Goal: Task Accomplishment & Management: Use online tool/utility

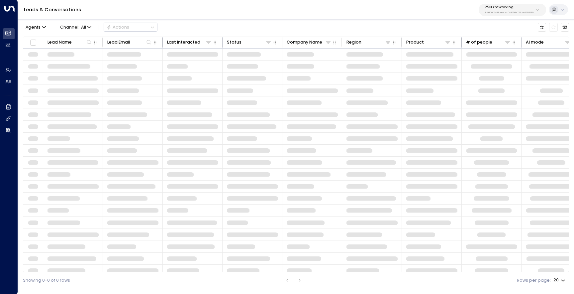
click at [518, 10] on div "25N Coworking 3b9800f4-81ca-4ec0-8758-72fbe4763f36" at bounding box center [508, 9] width 49 height 9
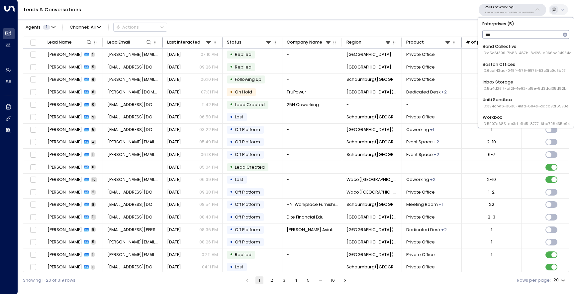
type input "****"
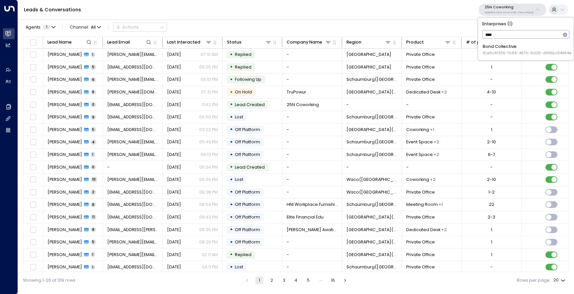
click at [507, 42] on li "Bond Collective ID: e5c8f306-7b86-487b-8d28-d066bc04964e" at bounding box center [525, 50] width 91 height 16
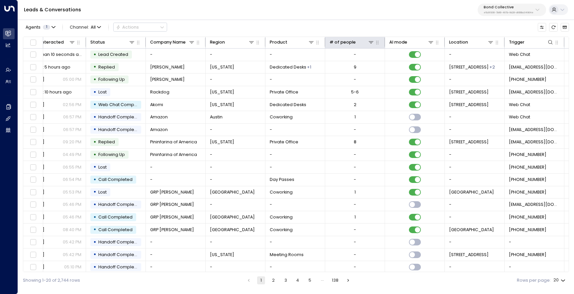
scroll to position [0, 195]
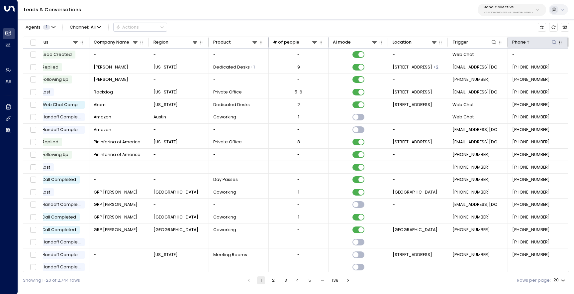
click at [551, 42] on icon at bounding box center [553, 42] width 5 height 5
type input "**********"
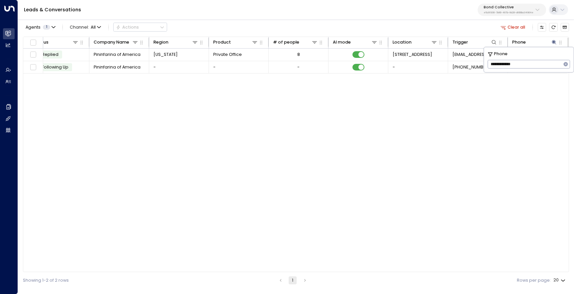
scroll to position [0, 193]
click at [281, 123] on div "Lead Name Lead Email Last Interacted Status Company Name Region Product # of pe…" at bounding box center [296, 154] width 546 height 235
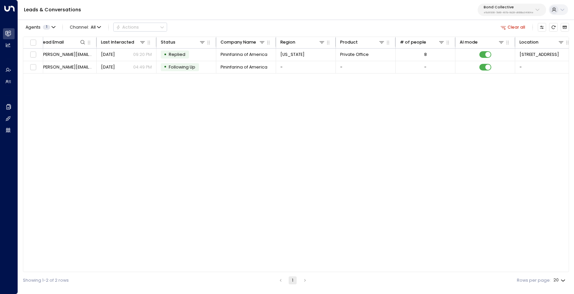
scroll to position [0, 0]
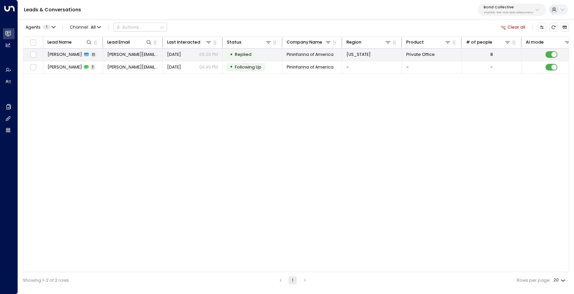
click at [66, 59] on td "Maria Calvera 11" at bounding box center [73, 54] width 60 height 12
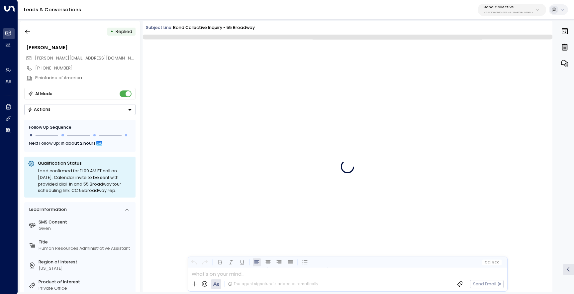
scroll to position [2193, 0]
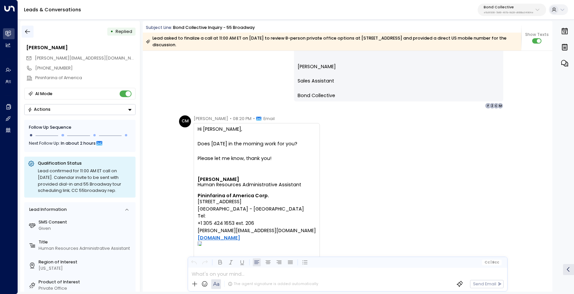
click at [27, 28] on icon "button" at bounding box center [27, 31] width 7 height 7
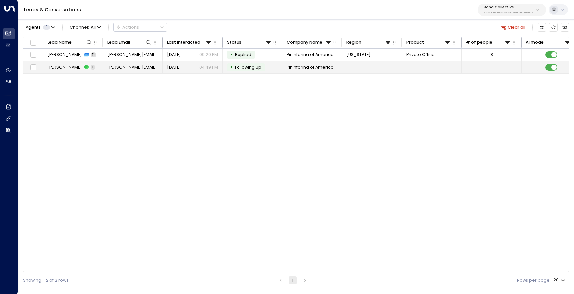
click at [59, 63] on td "Maria Calvera 1" at bounding box center [73, 67] width 60 height 12
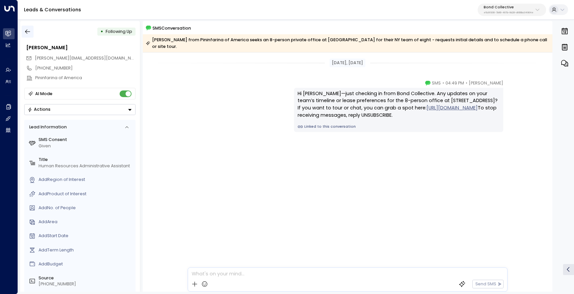
click at [28, 28] on icon "button" at bounding box center [27, 31] width 7 height 7
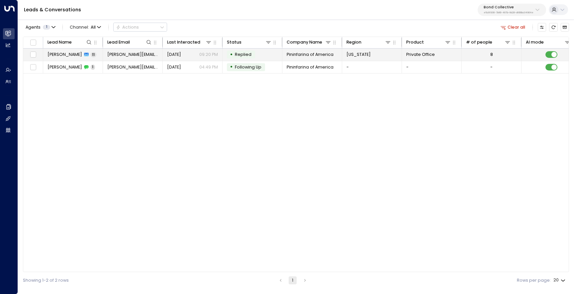
click at [70, 60] on td "Maria Calvera 11" at bounding box center [73, 54] width 60 height 12
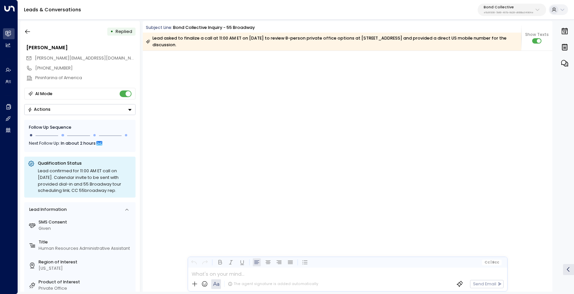
scroll to position [2858, 0]
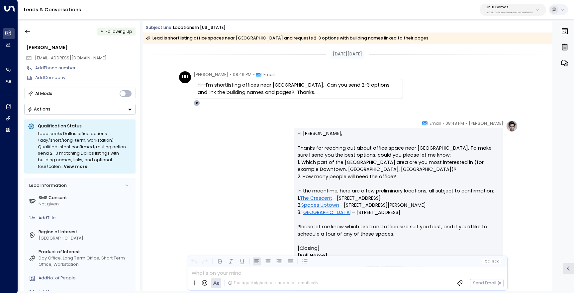
click at [319, 213] on link "Dominion Plaza" at bounding box center [326, 212] width 50 height 7
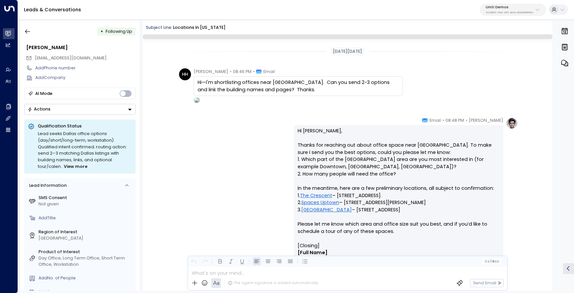
scroll to position [185, 0]
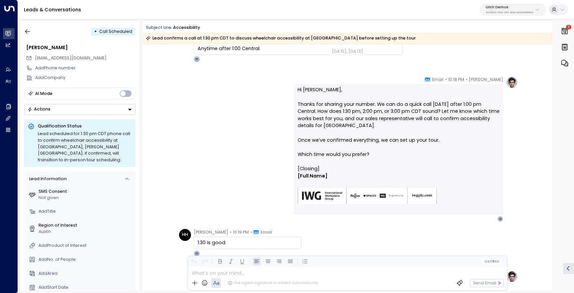
scroll to position [428, 0]
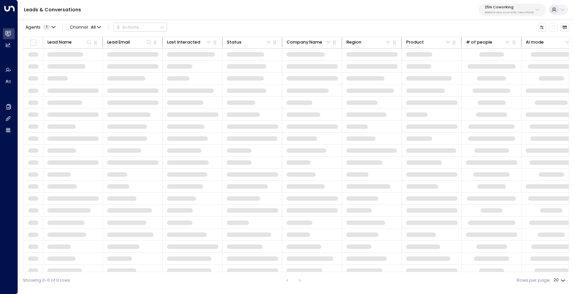
click at [513, 4] on button "25N Coworking 3b9800f4-81ca-4ec0-8758-72fbe4763f36" at bounding box center [511, 10] width 67 height 12
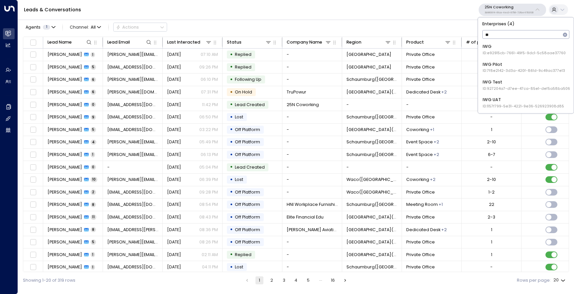
type input "***"
click at [499, 97] on div "IWG UAT ID: 1157f799-5e31-4221-9e36-526923908d85" at bounding box center [522, 102] width 81 height 12
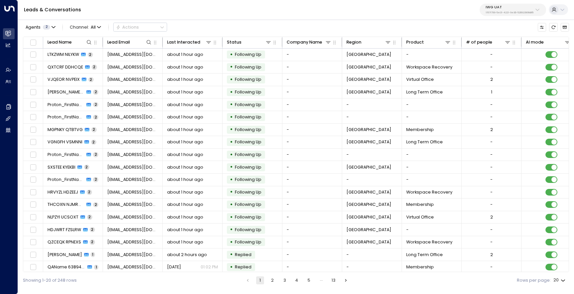
click at [503, 4] on button "IWG UAT 1157f799-5e31-4221-9e36-526923908d85" at bounding box center [512, 10] width 66 height 12
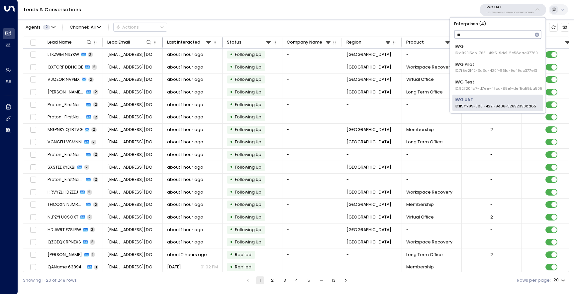
type input "***"
click at [470, 47] on div "IWG ID: e92915cb-7661-49f5-9dc1-5c58aae37760" at bounding box center [496, 49] width 83 height 12
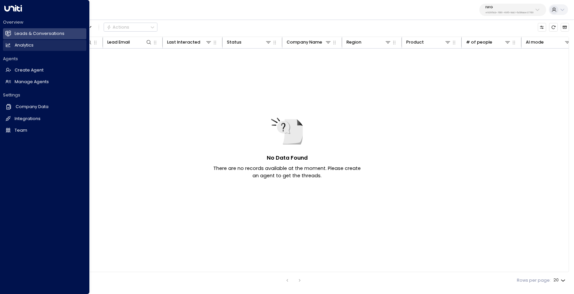
click at [20, 45] on h2 "Analytics" at bounding box center [24, 45] width 19 height 6
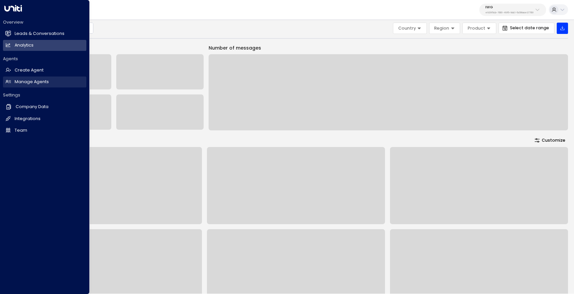
click at [28, 81] on h2 "Manage Agents" at bounding box center [32, 82] width 34 height 6
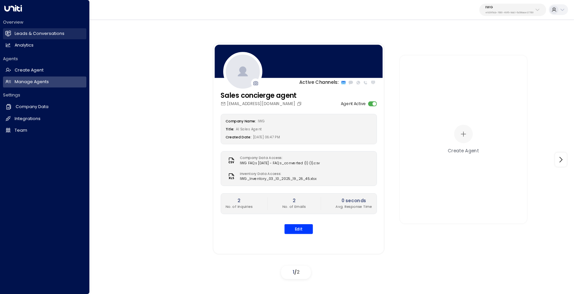
click at [15, 34] on h2 "Leads & Conversations" at bounding box center [40, 34] width 50 height 6
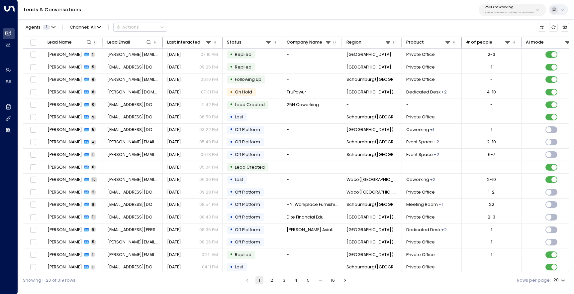
click at [493, 4] on button "25N Coworking 3b9800f4-81ca-4ec0-8758-72fbe4763f36" at bounding box center [511, 10] width 67 height 12
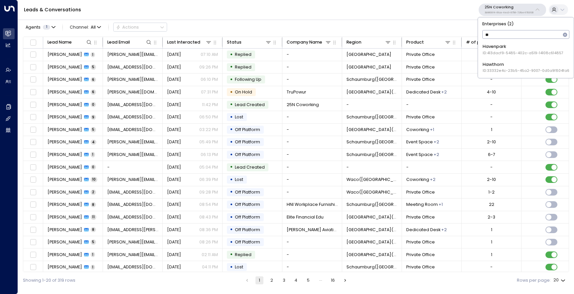
type input "***"
click at [485, 51] on span "ID: 33332e4c-23b5-45a2-9007-0d0a9f804fa6" at bounding box center [525, 52] width 87 height 5
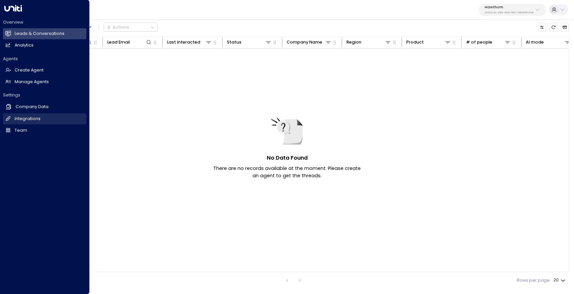
click at [28, 118] on h2 "Integrations" at bounding box center [28, 119] width 26 height 6
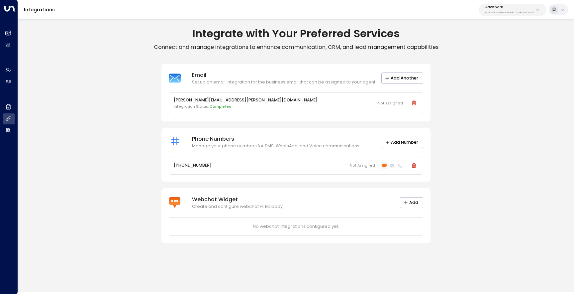
click at [382, 165] on icon at bounding box center [384, 165] width 5 height 4
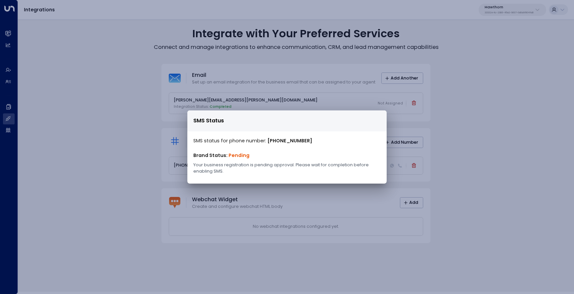
click at [447, 137] on div "SMS Status SMS status for phone number: +19162326720 Brand Status: Pending Your…" at bounding box center [287, 147] width 574 height 294
